Goal: Book appointment/travel/reservation

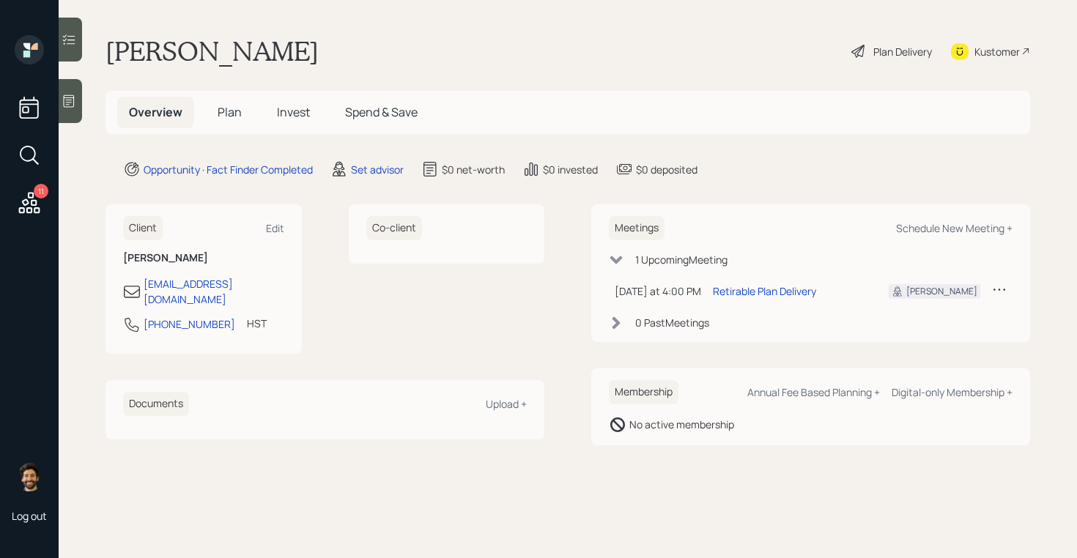
click at [1001, 289] on icon at bounding box center [999, 289] width 15 height 15
click at [923, 329] on div "Cancel" at bounding box center [953, 332] width 105 height 14
click at [227, 118] on span "Plan" at bounding box center [230, 112] width 24 height 16
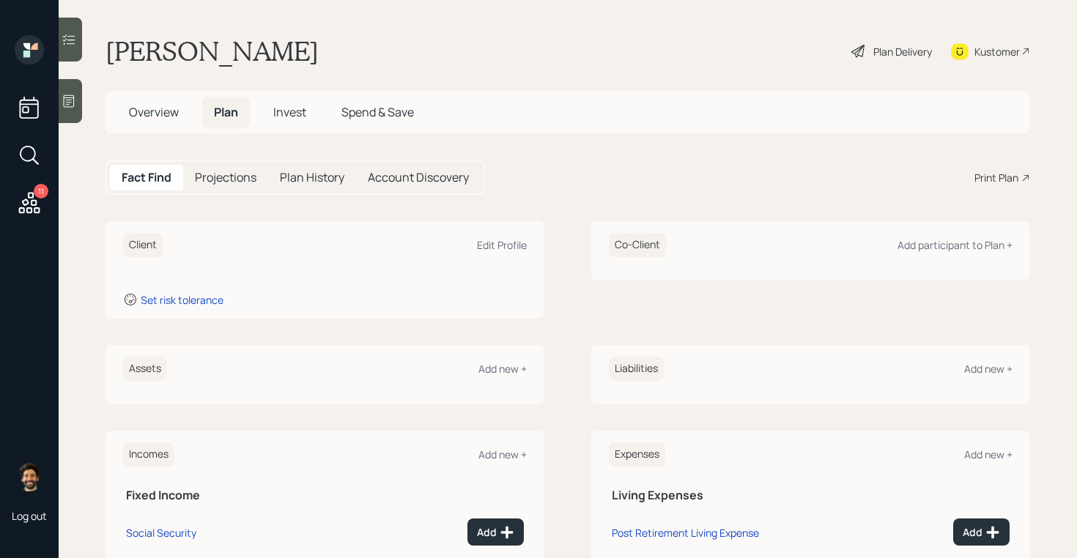
click at [160, 110] on span "Overview" at bounding box center [154, 112] width 50 height 16
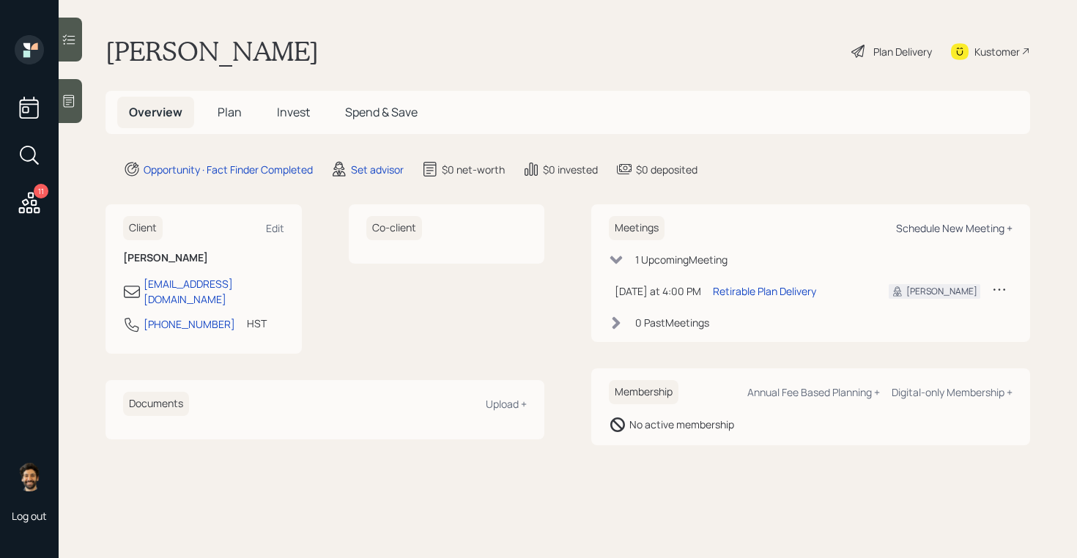
click at [930, 227] on div "Schedule New Meeting +" at bounding box center [954, 228] width 116 height 14
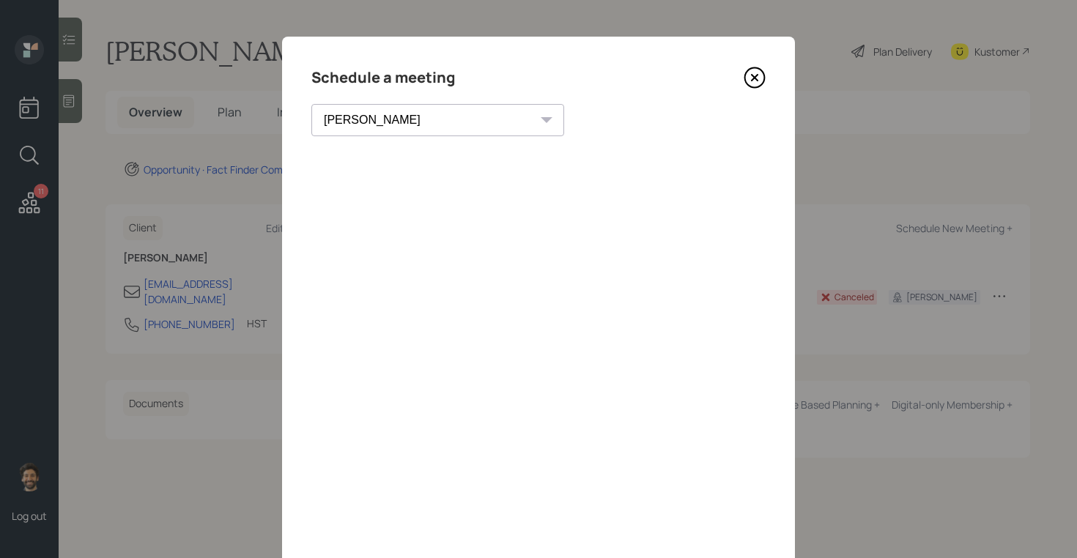
scroll to position [101, 0]
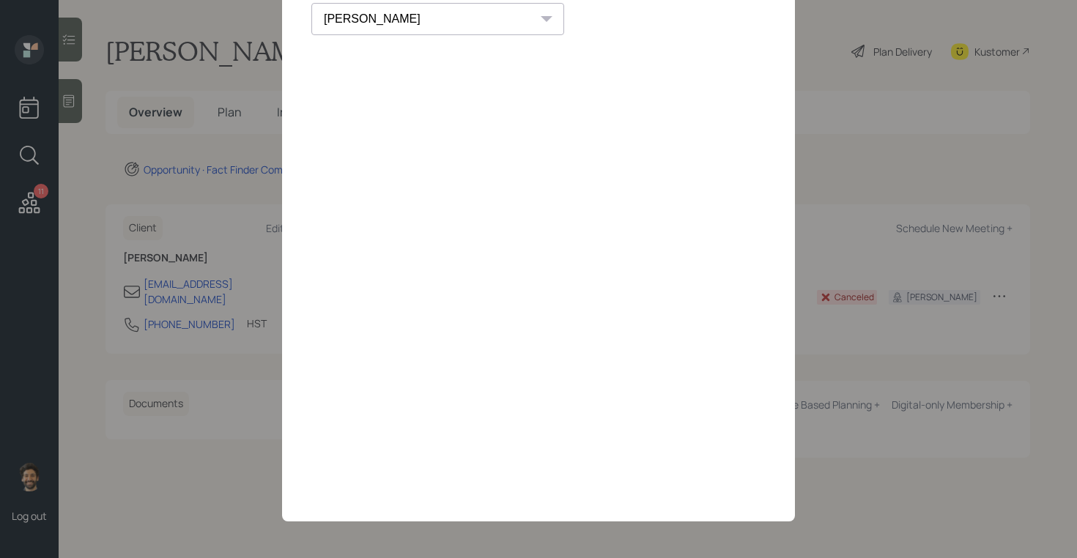
click at [395, 15] on select "[PERSON_NAME] [PERSON_NAME] [PERSON_NAME] [PERSON_NAME] [PERSON_NAME] [PERSON_N…" at bounding box center [437, 19] width 253 height 32
select select "59554aeb-d739-4552-90b9-0d27d70b4bf7"
click at [311, 3] on select "[PERSON_NAME] [PERSON_NAME] [PERSON_NAME] [PERSON_NAME] [PERSON_NAME] [PERSON_N…" at bounding box center [437, 19] width 253 height 32
click at [697, 23] on div "Copy link" at bounding box center [714, 19] width 34 height 31
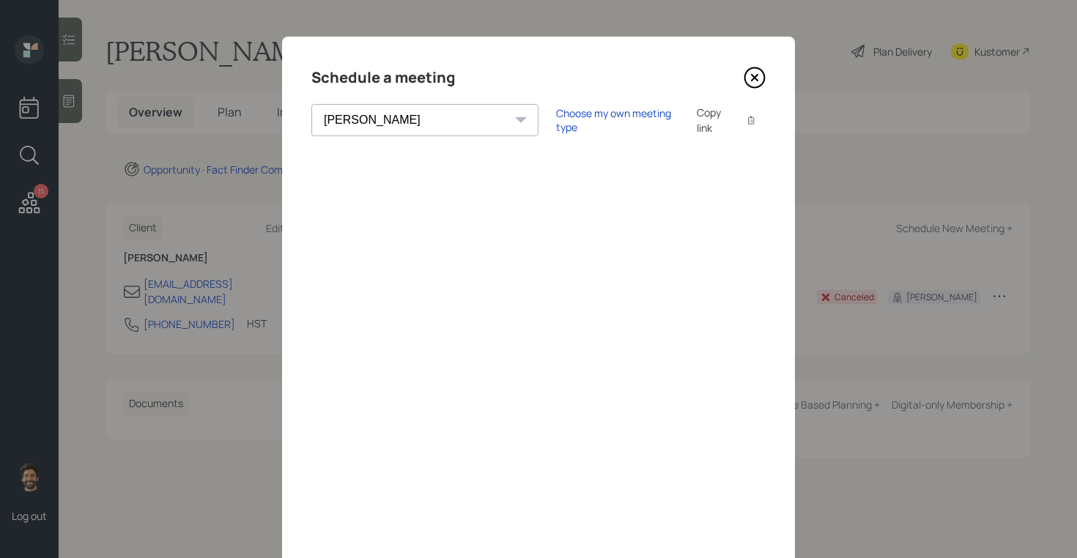
click at [755, 78] on icon at bounding box center [755, 78] width 22 height 22
